Goal: Entertainment & Leisure: Consume media (video, audio)

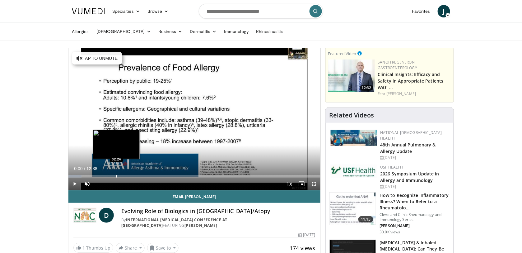
click at [117, 173] on div "Loaded : 5.23% 00:00 02:24" at bounding box center [194, 174] width 252 height 6
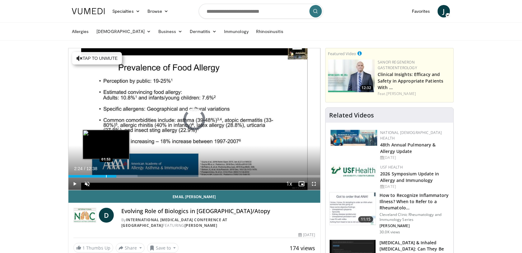
click at [106, 175] on div "Progress Bar" at bounding box center [106, 176] width 1 height 2
click at [97, 173] on div "Loaded : 23.56% 01:53 01:27" at bounding box center [194, 174] width 252 height 6
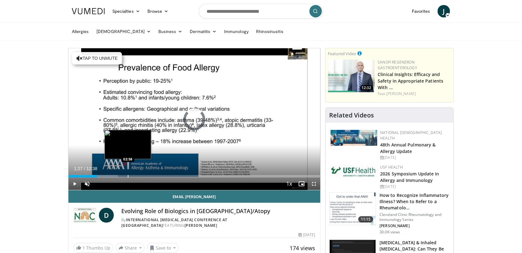
click at [128, 176] on div "Progress Bar" at bounding box center [128, 176] width 1 height 2
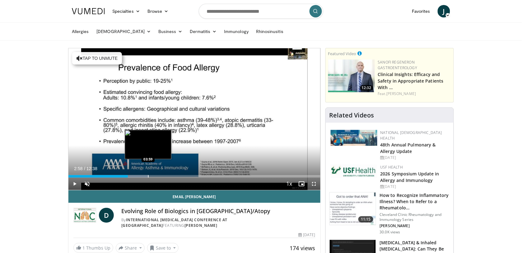
click at [148, 173] on div "Loaded : 31.66% 02:58 03:59" at bounding box center [194, 174] width 252 height 6
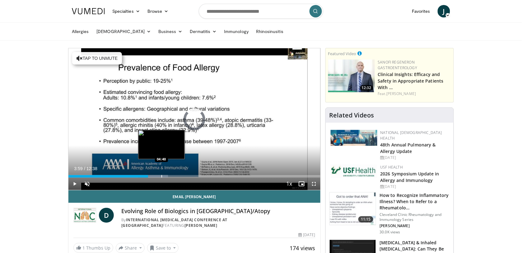
click at [162, 173] on div "Loaded : 39.58% 03:59 04:40" at bounding box center [194, 174] width 252 height 6
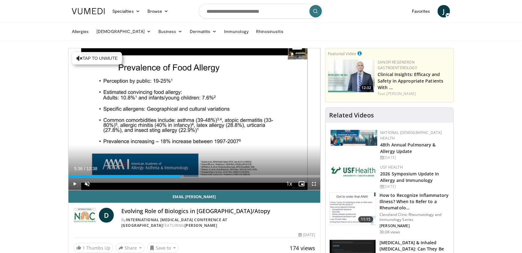
click at [180, 172] on div "Loaded : 45.80% 05:36 05:36" at bounding box center [194, 174] width 252 height 6
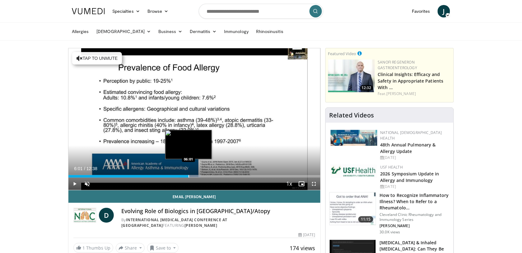
click at [189, 175] on div "Progress Bar" at bounding box center [189, 176] width 1 height 2
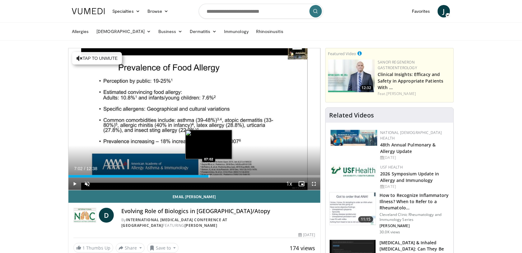
click at [209, 174] on div "Loaded : 56.27% 07:02 07:02" at bounding box center [194, 174] width 252 height 6
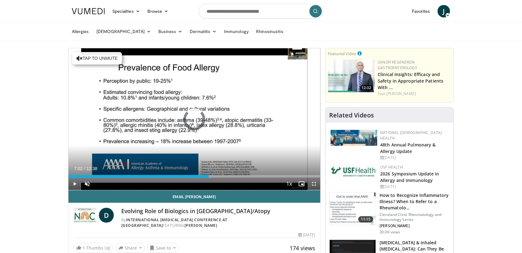
click at [242, 174] on div "Loaded : 57.58% 07:02 08:36" at bounding box center [194, 174] width 252 height 6
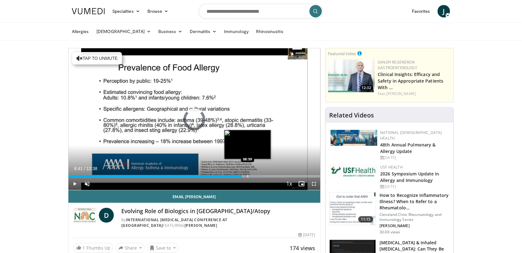
click at [248, 173] on div "Loaded : 77.21% 08:41 08:59" at bounding box center [194, 174] width 252 height 6
click at [251, 173] on div "Loaded : 79.83% 09:09 09:07" at bounding box center [194, 174] width 252 height 6
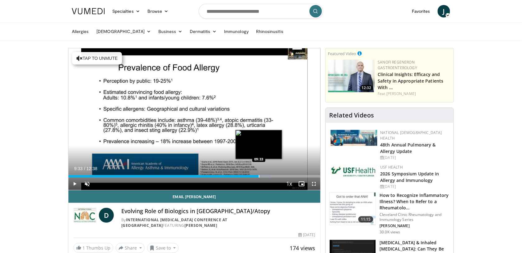
click at [259, 175] on div "Progress Bar" at bounding box center [259, 176] width 1 height 2
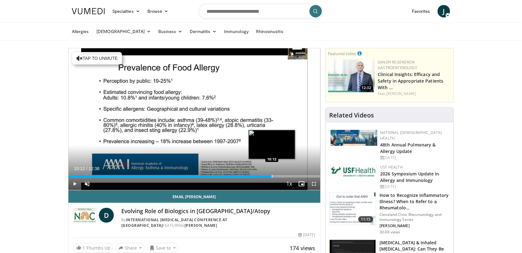
click at [272, 175] on div "Progress Bar" at bounding box center [272, 176] width 1 height 2
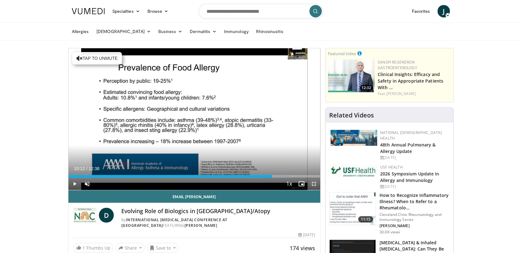
click at [312, 184] on span "Video Player" at bounding box center [314, 183] width 12 height 12
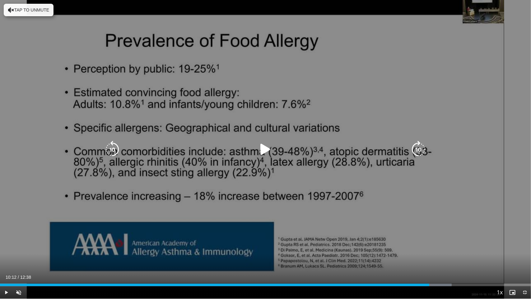
click at [263, 144] on icon "Video Player" at bounding box center [265, 149] width 17 height 17
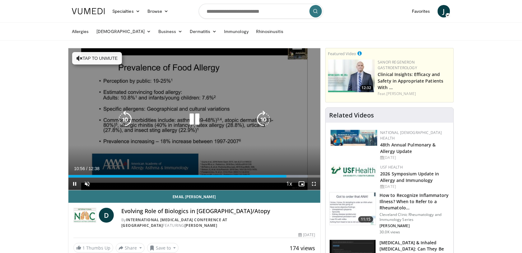
click at [198, 119] on icon "Video Player" at bounding box center [194, 118] width 17 height 17
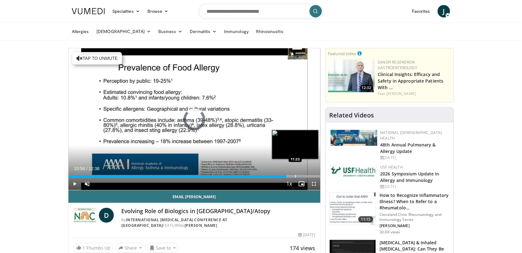
click at [296, 176] on div "Progress Bar" at bounding box center [295, 176] width 1 height 2
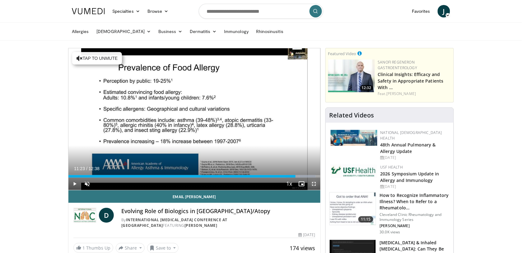
click at [314, 182] on span "Video Player" at bounding box center [314, 183] width 12 height 12
click at [316, 183] on span "Video Player" at bounding box center [314, 183] width 12 height 12
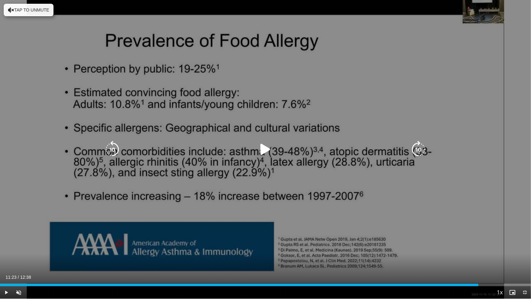
click at [265, 141] on icon "Video Player" at bounding box center [265, 149] width 17 height 17
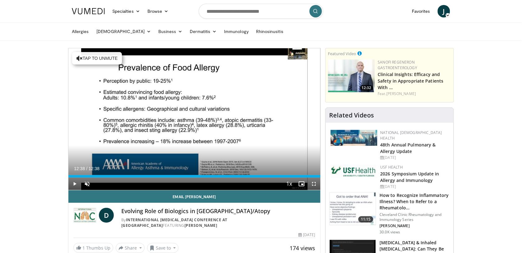
drag, startPoint x: 304, startPoint y: 175, endPoint x: 321, endPoint y: 177, distance: 17.9
